Goal: Task Accomplishment & Management: Manage account settings

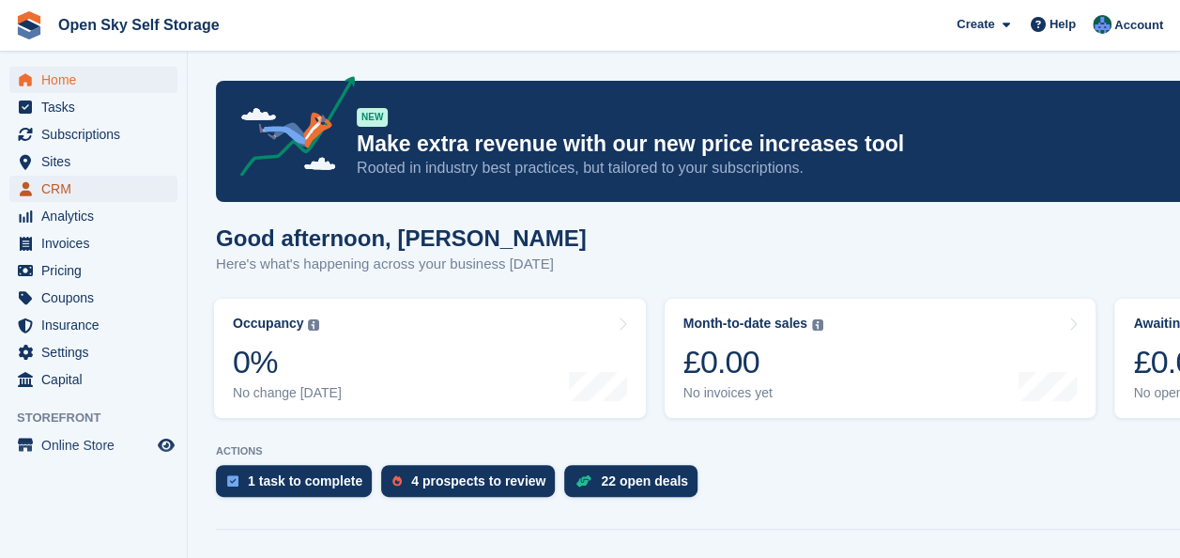
click at [83, 191] on span "CRM" at bounding box center [97, 189] width 113 height 26
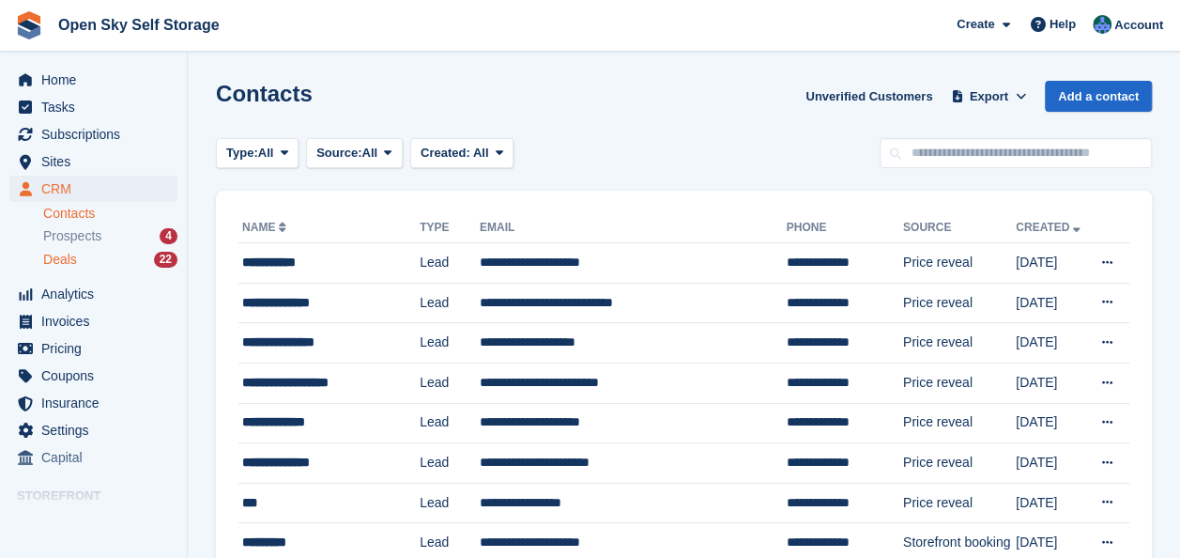
click at [98, 259] on div "Deals 22" at bounding box center [110, 260] width 134 height 18
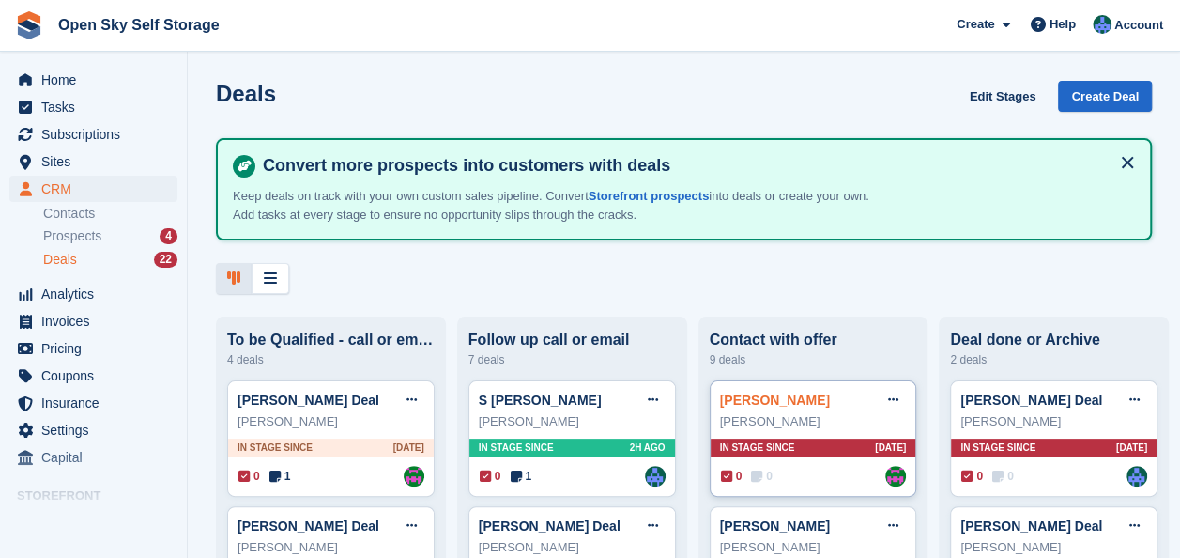
click at [780, 407] on link "[PERSON_NAME]" at bounding box center [775, 400] width 110 height 15
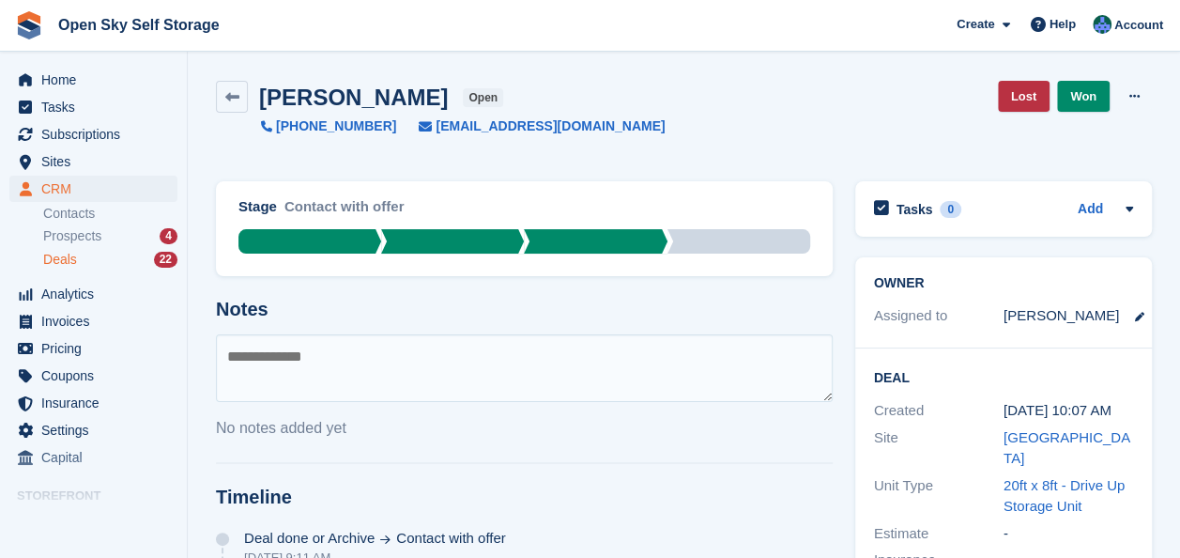
click at [84, 266] on div "Deals 22" at bounding box center [110, 260] width 134 height 18
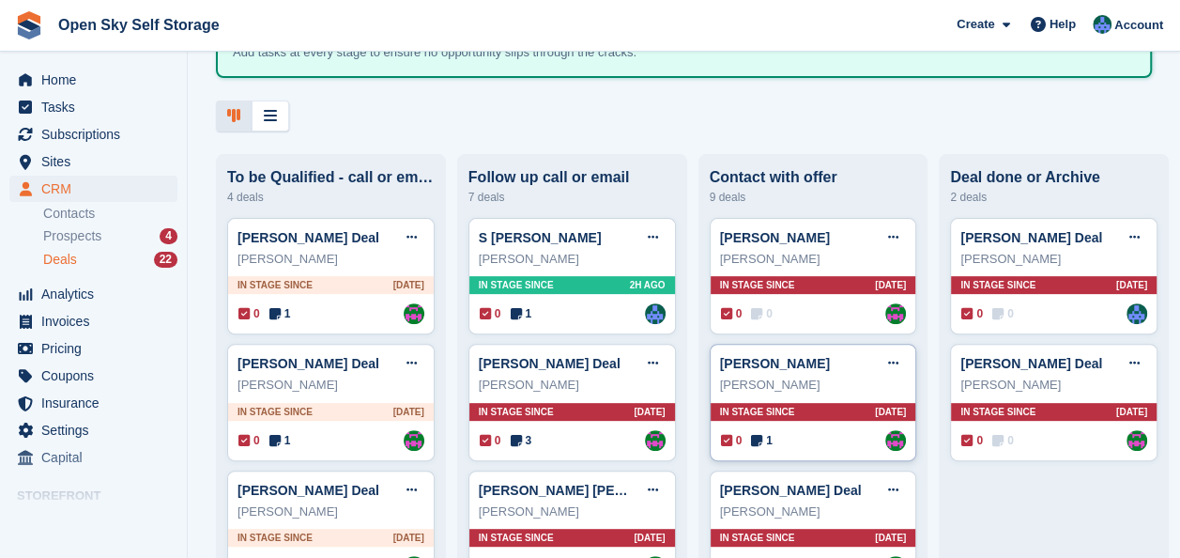
scroll to position [188, 0]
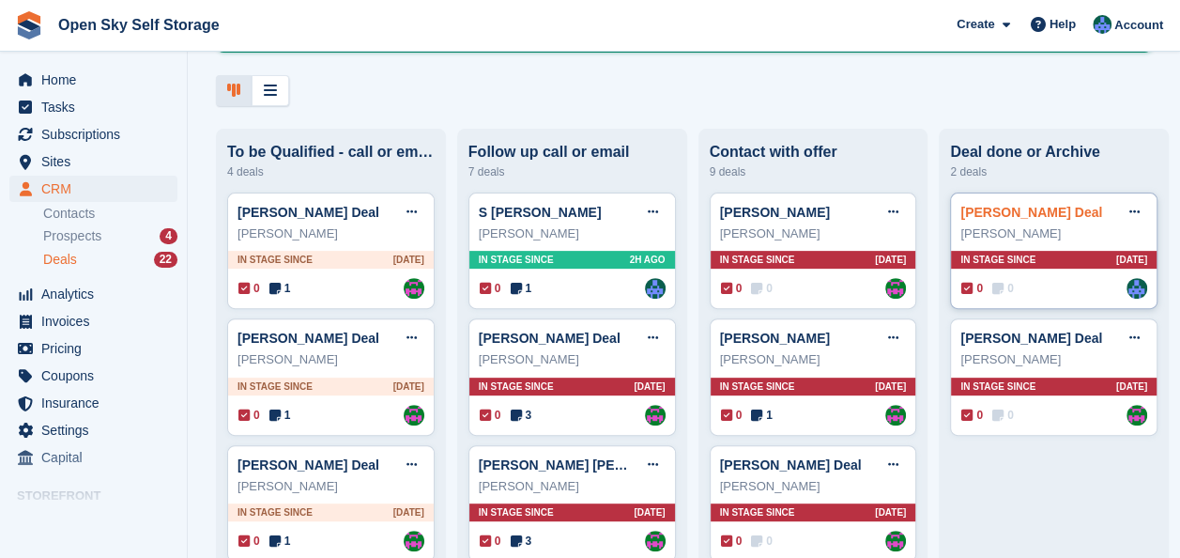
click at [1011, 213] on link "[PERSON_NAME] Deal" at bounding box center [1032, 212] width 142 height 15
